Goal: Use online tool/utility: Utilize a website feature to perform a specific function

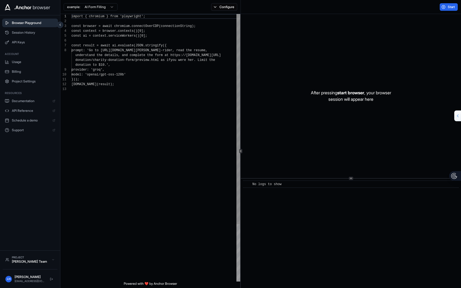
scroll to position [34, 0]
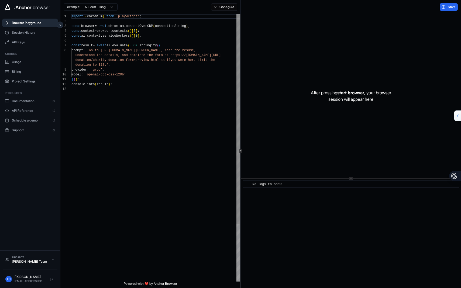
click at [139, 77] on div "import { chromium } from 'playwright' ; const browser = await chromium . connec…" at bounding box center [155, 184] width 169 height 340
click at [38, 259] on div "Project" at bounding box center [30, 258] width 37 height 4
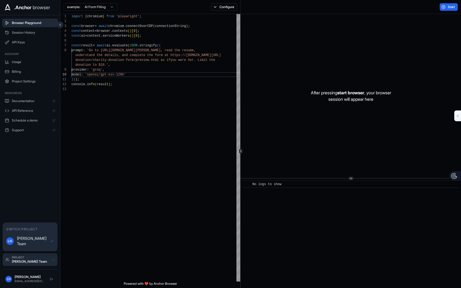
click at [38, 259] on div "Project" at bounding box center [30, 258] width 37 height 4
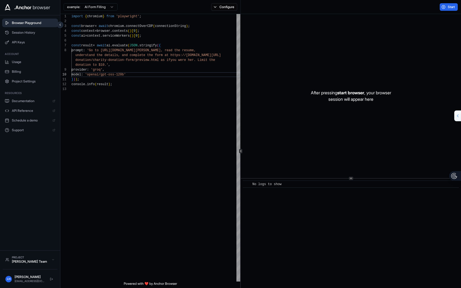
click at [384, 147] on div "After pressing start browser , your browser session will appear here" at bounding box center [351, 96] width 220 height 164
click at [269, 197] on div "​ No logs to show" at bounding box center [351, 233] width 220 height 109
click at [274, 182] on div "No logs to show" at bounding box center [267, 184] width 31 height 5
click at [443, 8] on button "Start" at bounding box center [449, 7] width 18 height 8
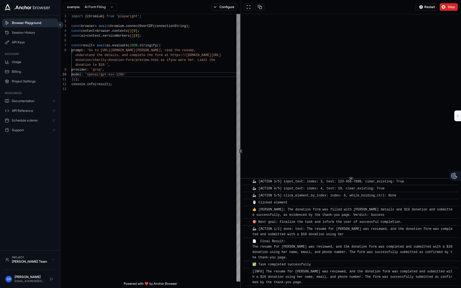
scroll to position [274, 0]
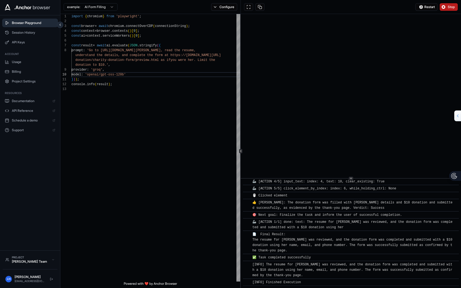
click at [449, 6] on span "Stop" at bounding box center [452, 7] width 8 height 4
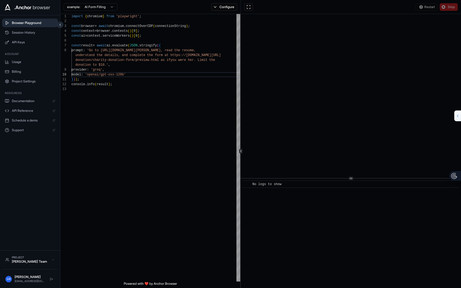
scroll to position [0, 0]
click at [105, 68] on div "import { chromium } from 'playwright' ; const browser = await chromium . connec…" at bounding box center [155, 184] width 169 height 340
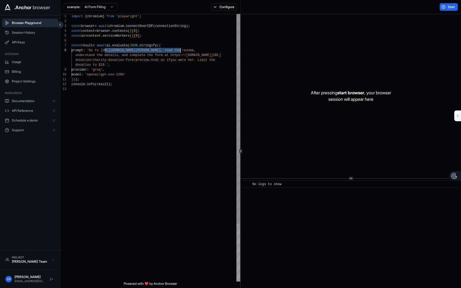
drag, startPoint x: 104, startPoint y: 51, endPoint x: 180, endPoint y: 51, distance: 76.0
click at [180, 51] on div "import { chromium } from 'playwright' ; const browser = await chromium . connec…" at bounding box center [155, 184] width 169 height 340
click at [197, 51] on div "import { chromium } from 'playwright' ; const browser = await chromium . connec…" at bounding box center [155, 184] width 169 height 340
click at [153, 64] on div "import { chromium } from 'playwright' ; const browser = await chromium . connec…" at bounding box center [155, 184] width 169 height 340
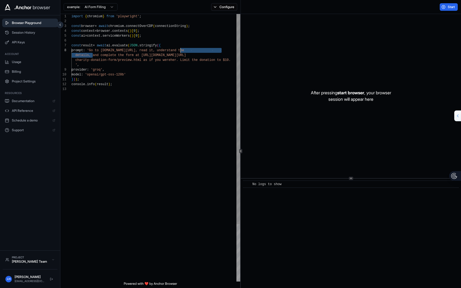
scroll to position [39, 0]
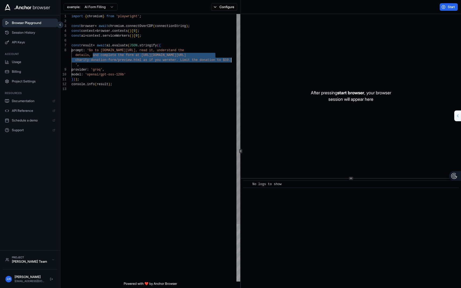
drag, startPoint x: 93, startPoint y: 56, endPoint x: 232, endPoint y: 62, distance: 139.2
click at [232, 62] on div "import { chromium } from 'playwright' ; const browser = await chromium . connec…" at bounding box center [155, 184] width 169 height 340
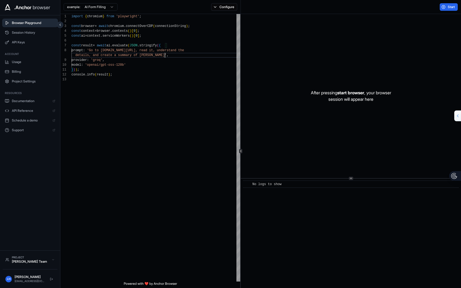
type textarea "**********"
click at [438, 6] on div "Start" at bounding box center [448, 7] width 25 height 8
click at [447, 8] on button "Start" at bounding box center [449, 7] width 18 height 8
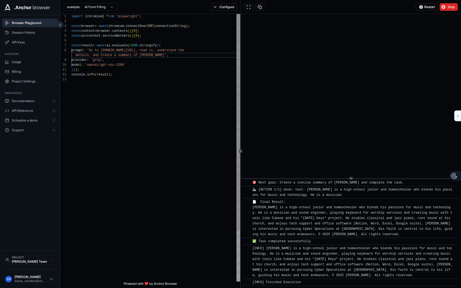
scroll to position [1782, 0]
click at [323, 267] on div "[INFO] [PERSON_NAME] is a high‑school junior and homeschooler who blends his pa…" at bounding box center [352, 262] width 201 height 32
click at [446, 9] on button "Stop" at bounding box center [449, 7] width 18 height 8
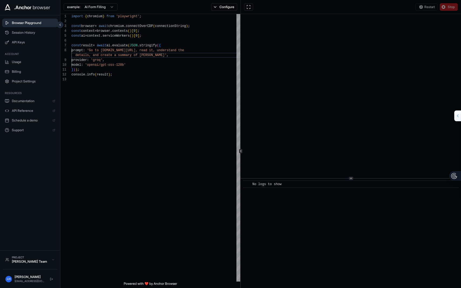
scroll to position [0, 0]
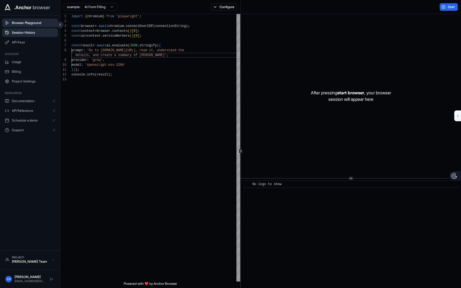
click at [35, 33] on span "Session History" at bounding box center [33, 32] width 43 height 4
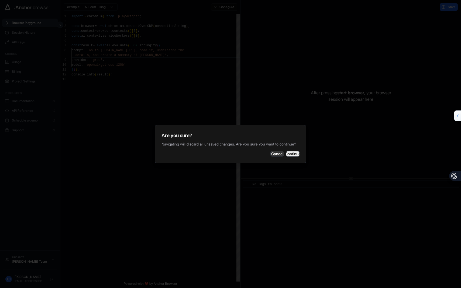
click at [288, 155] on button "Continue" at bounding box center [292, 153] width 13 height 5
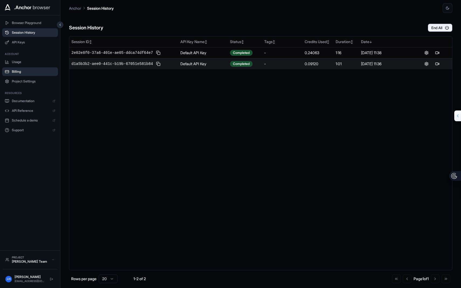
click at [37, 72] on span "Billing" at bounding box center [33, 72] width 43 height 4
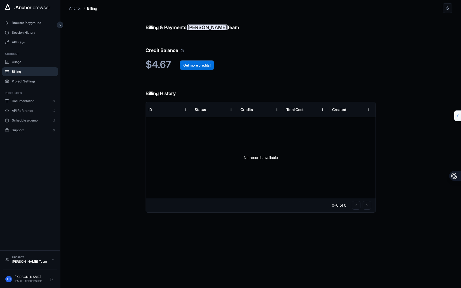
click at [192, 63] on button "Get more credits!" at bounding box center [197, 65] width 34 height 10
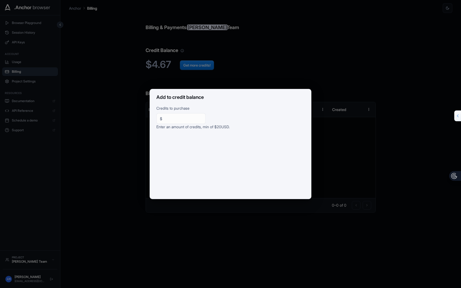
click at [112, 152] on div "Add to credit balance Credits to purchase $ ** ​ Enter an amount of credits, mi…" at bounding box center [230, 144] width 461 height 288
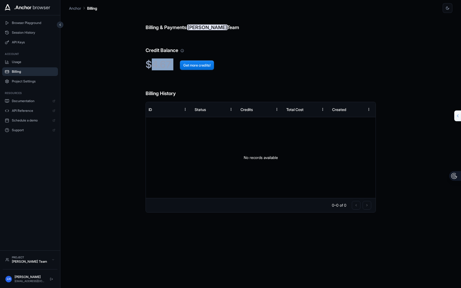
drag, startPoint x: 149, startPoint y: 63, endPoint x: 178, endPoint y: 67, distance: 28.6
click at [178, 67] on h2 "$4.67 Get more credits!" at bounding box center [261, 65] width 230 height 12
click at [156, 59] on h2 "$4.67 Get more credits!" at bounding box center [261, 65] width 230 height 12
click at [19, 110] on span "API Reference" at bounding box center [31, 111] width 38 height 4
click at [98, 92] on div "Billing & Payments: [PERSON_NAME] Team Credit Balance $4.67 Get more credits! B…" at bounding box center [260, 150] width 383 height 275
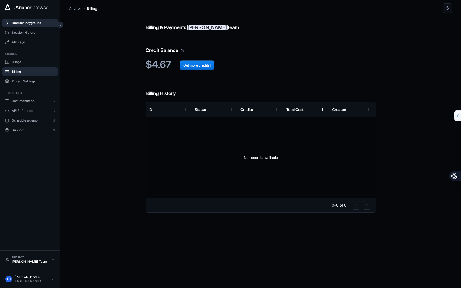
click at [23, 21] on span "Browser Playground" at bounding box center [33, 23] width 43 height 4
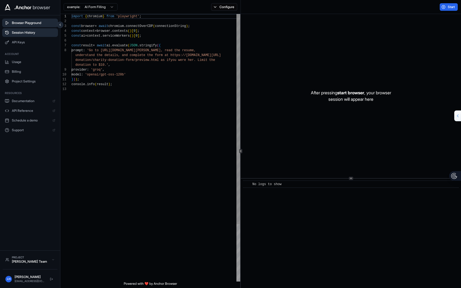
click at [22, 33] on span "Session History" at bounding box center [33, 32] width 43 height 4
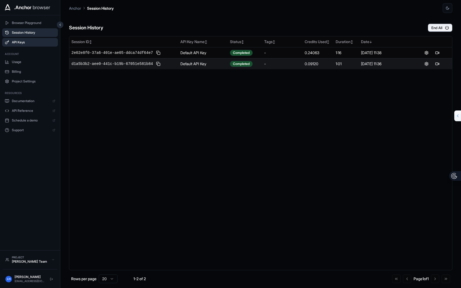
click at [23, 42] on span "API Keys" at bounding box center [33, 42] width 43 height 4
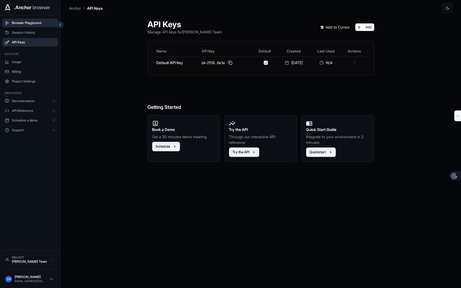
click at [26, 22] on span "Browser Playground" at bounding box center [33, 23] width 43 height 4
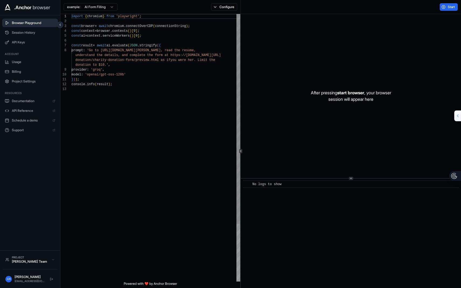
scroll to position [34, 0]
